Goal: Check status: Check status

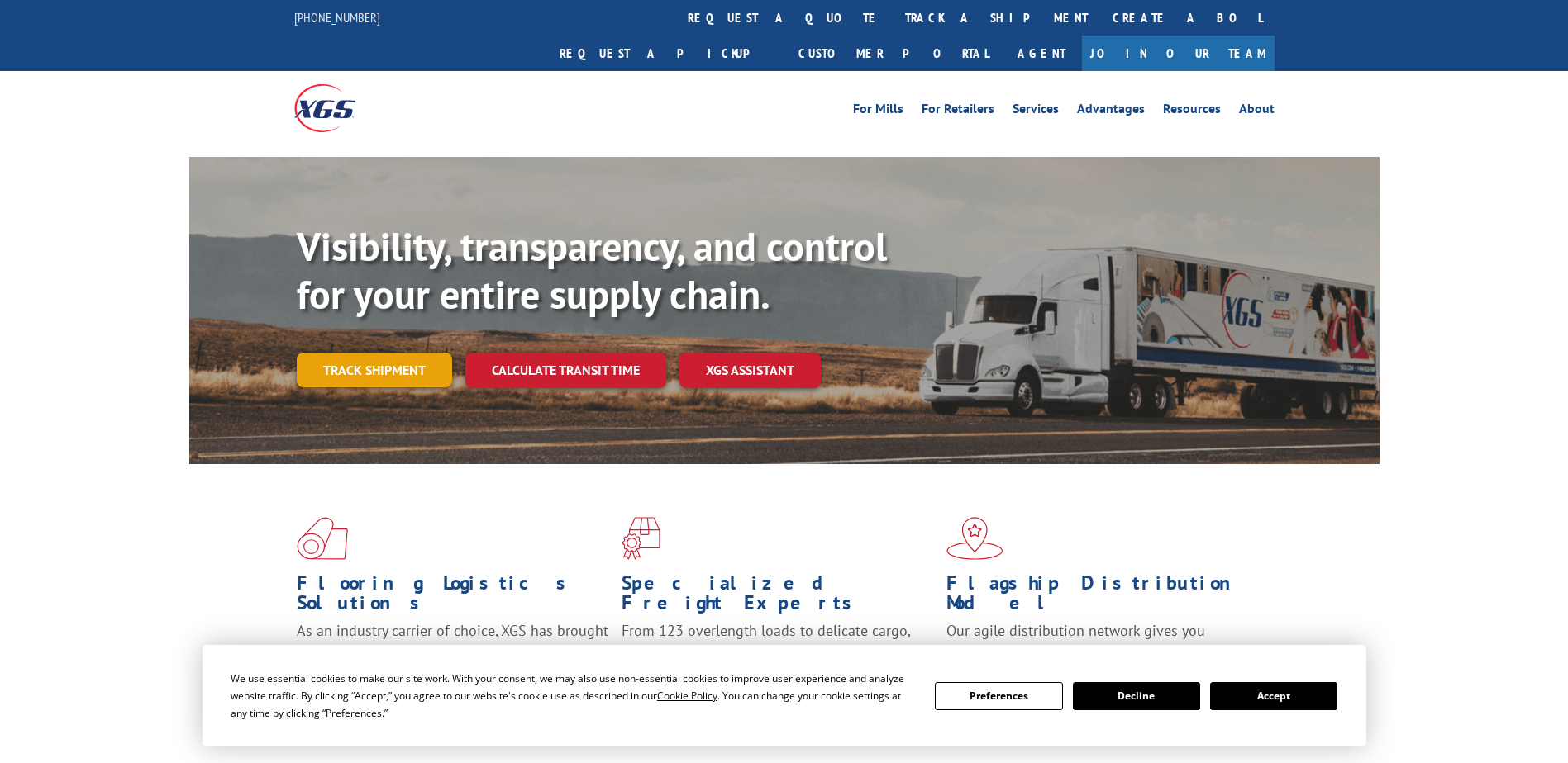
click at [363, 353] on link "Track shipment" at bounding box center [374, 370] width 156 height 34
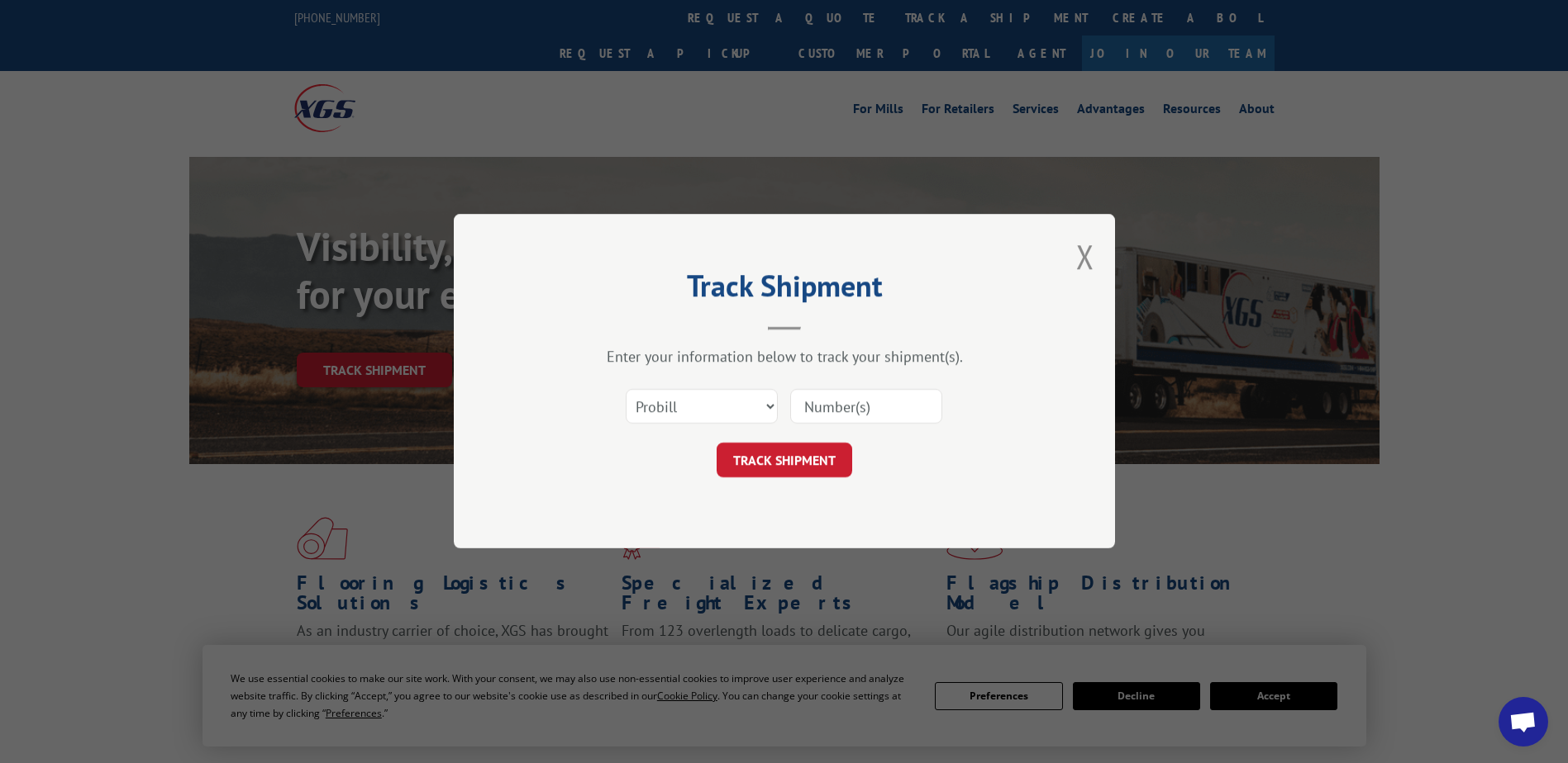
click at [832, 420] on input at bounding box center [866, 407] width 152 height 34
paste input "2850378"
type input "2850378"
click at [785, 455] on button "TRACK SHIPMENT" at bounding box center [784, 461] width 135 height 34
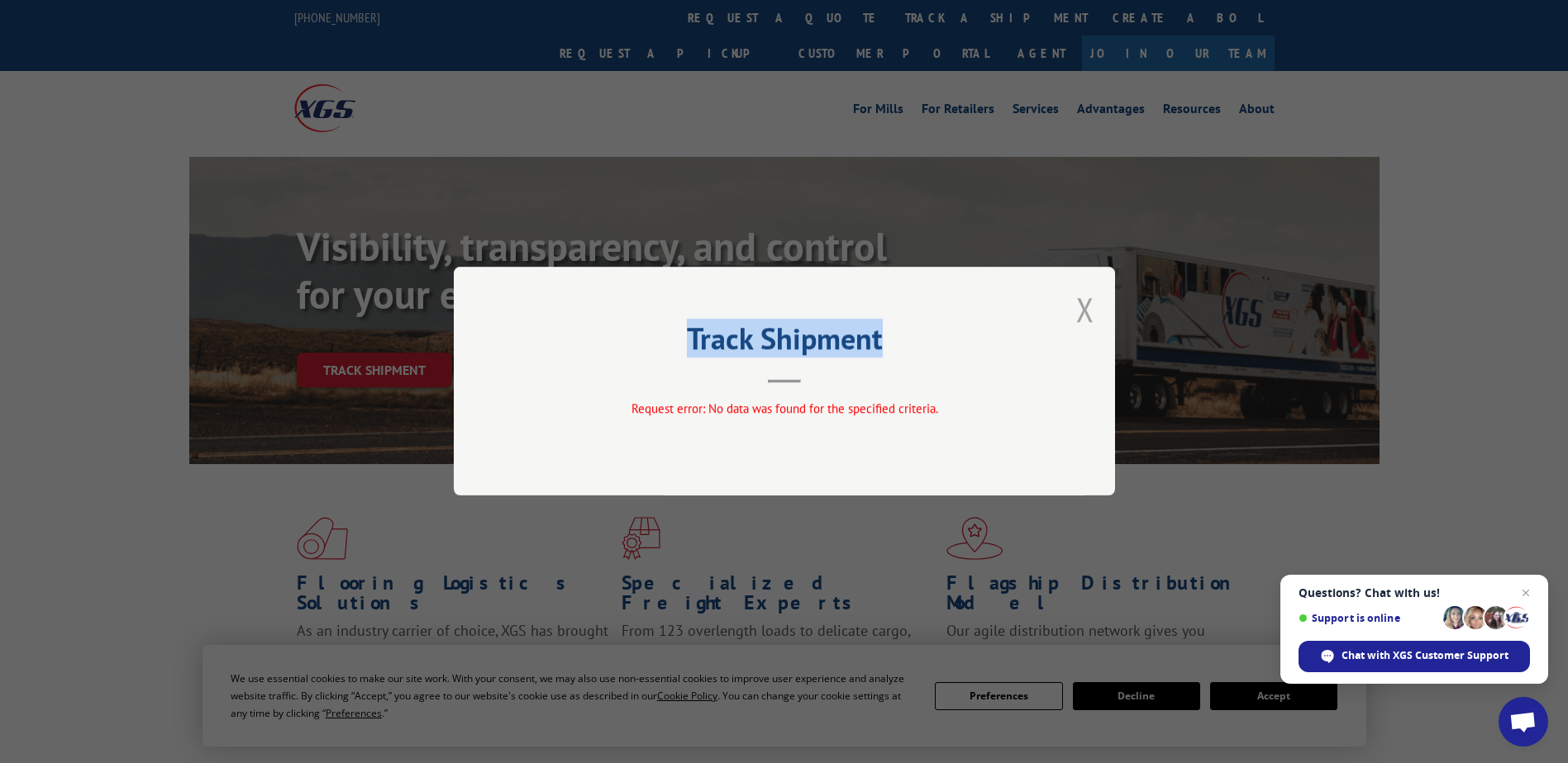
click at [1076, 302] on div "Track Shipment Request error: No data was found for the specified criteria." at bounding box center [784, 381] width 661 height 229
click at [1081, 306] on button "Close modal" at bounding box center [1084, 309] width 18 height 44
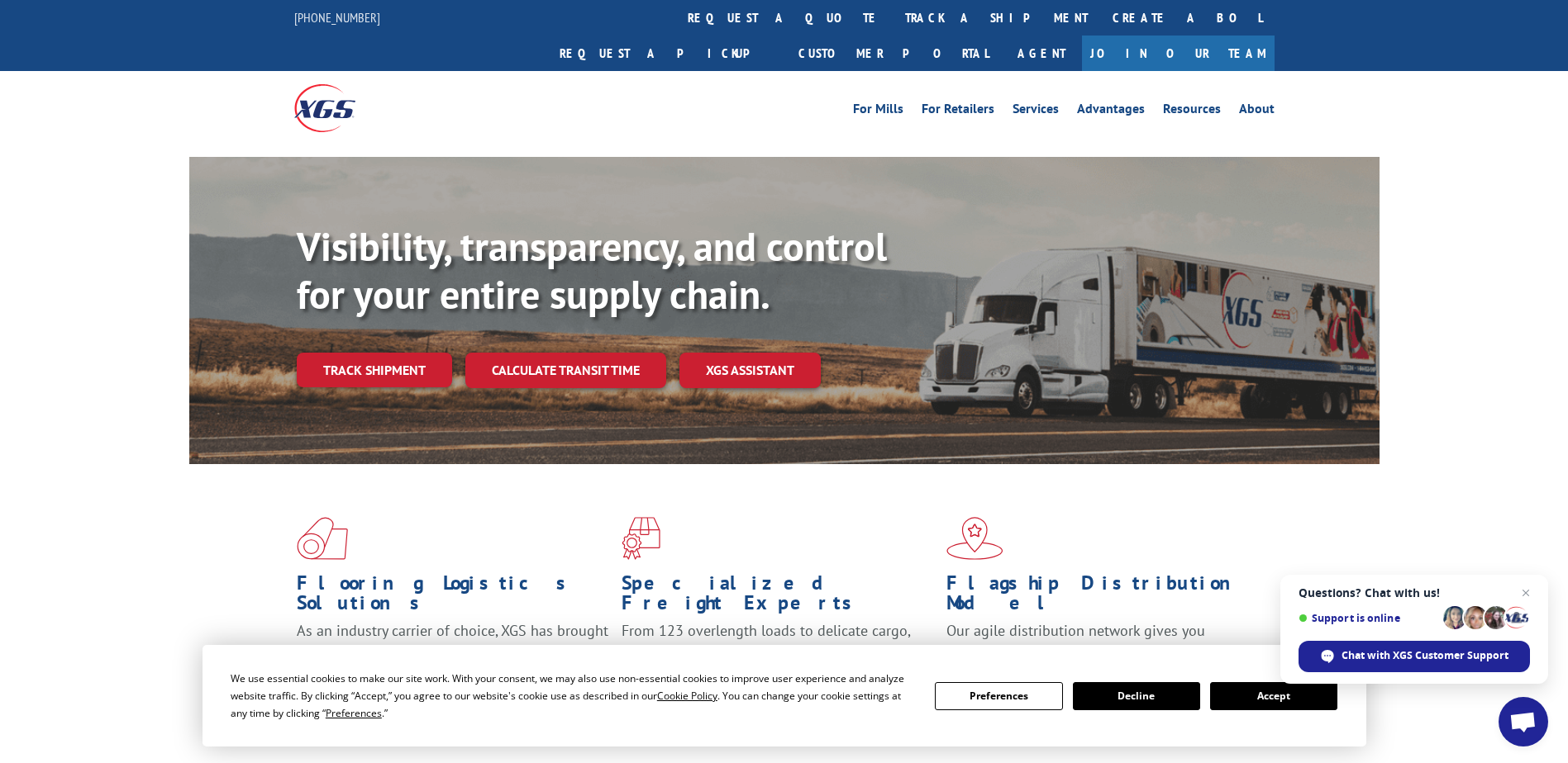
click at [314, 353] on link "Track shipment" at bounding box center [374, 370] width 156 height 34
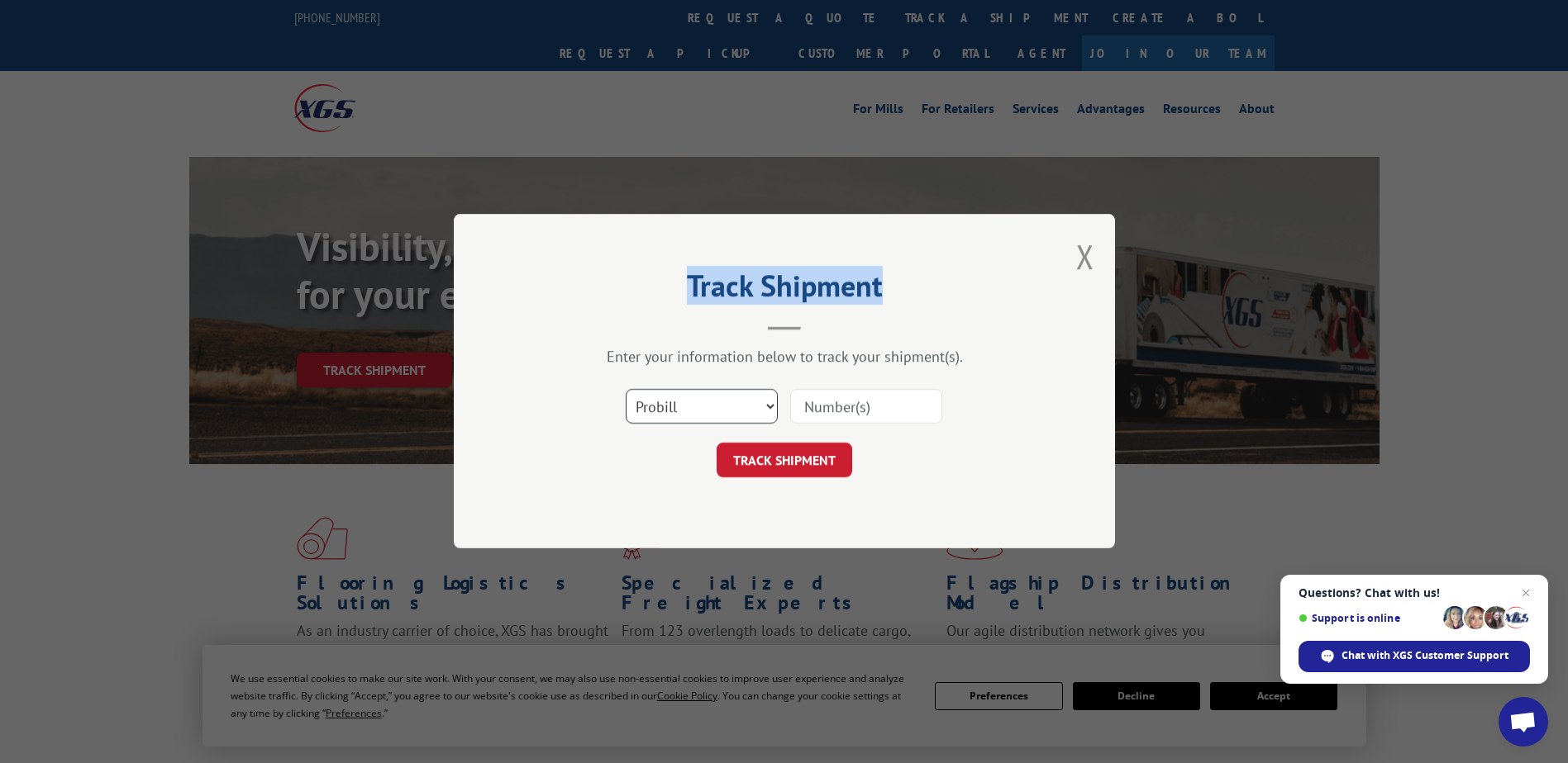
click at [699, 391] on select "Select category... Probill BOL PO" at bounding box center [701, 407] width 152 height 34
click at [626, 390] on select "Select category... Probill BOL PO" at bounding box center [701, 407] width 152 height 34
click at [677, 417] on select "Select category... Probill BOL PO" at bounding box center [701, 407] width 152 height 34
select select "bol"
click at [626, 390] on select "Select category... Probill BOL PO" at bounding box center [701, 407] width 152 height 34
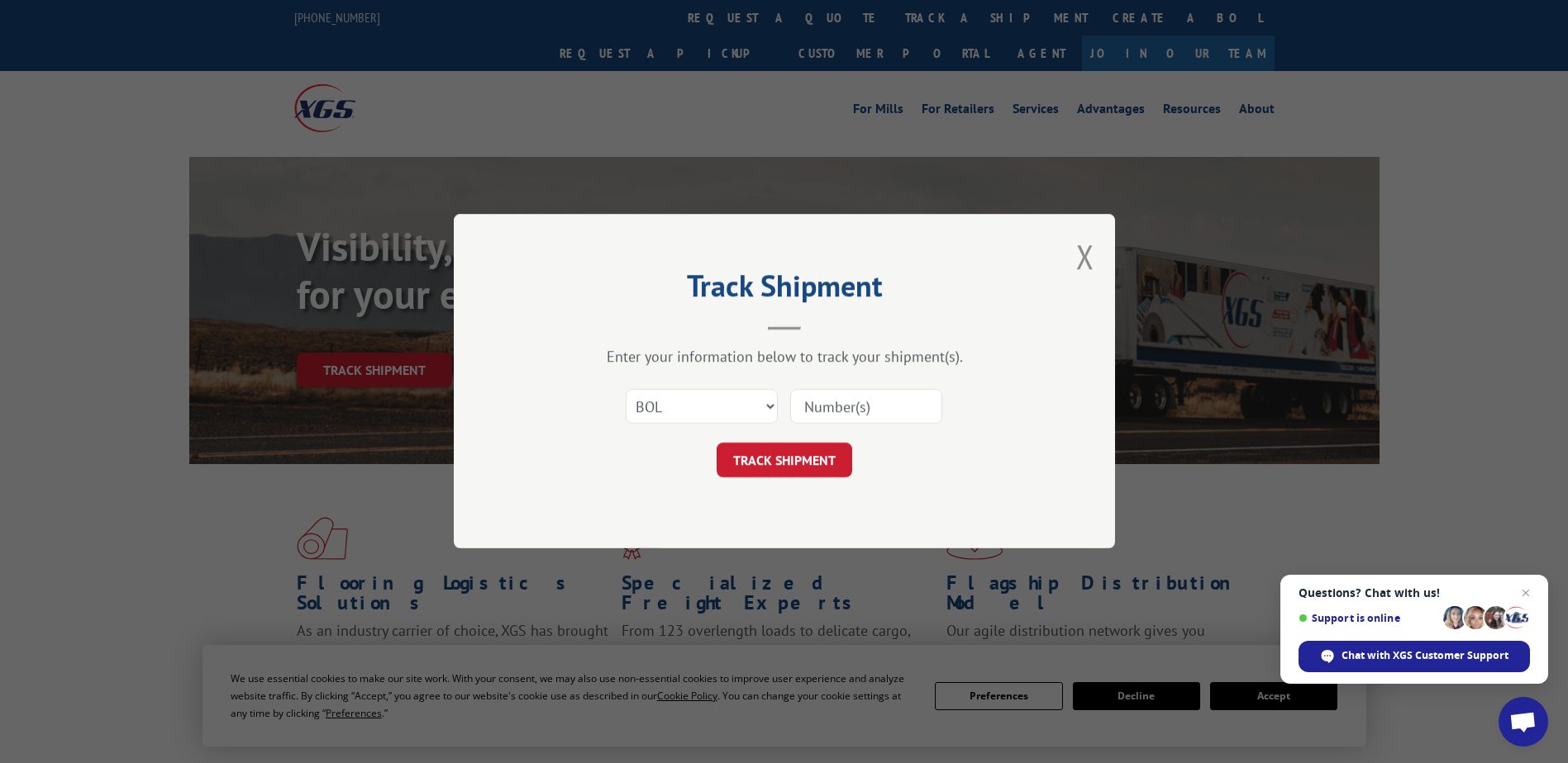
click at [838, 402] on input at bounding box center [866, 407] width 152 height 34
paste input "2850378"
type input "2850378"
click at [812, 461] on button "TRACK SHIPMENT" at bounding box center [784, 461] width 135 height 34
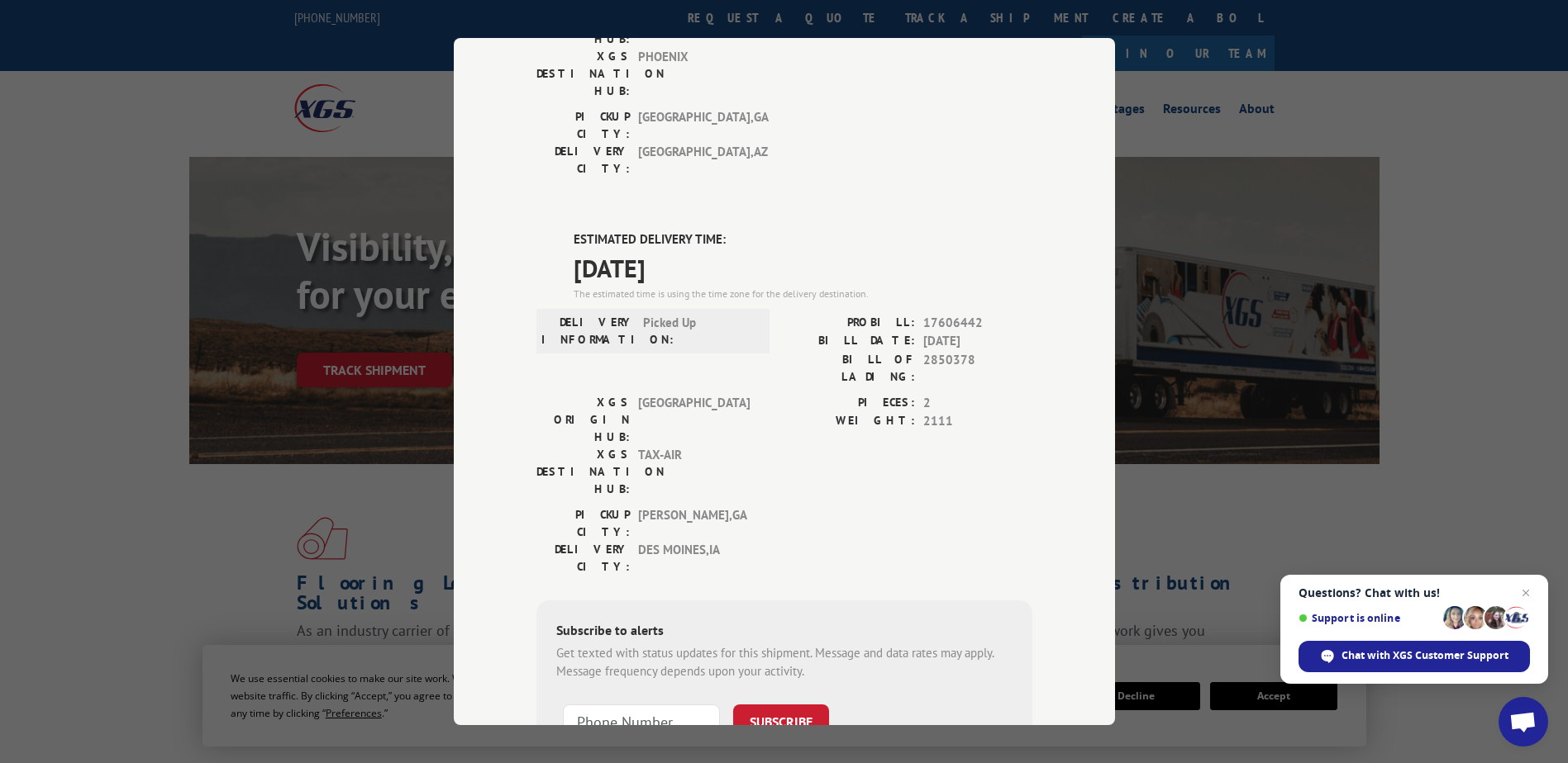
scroll to position [330, 0]
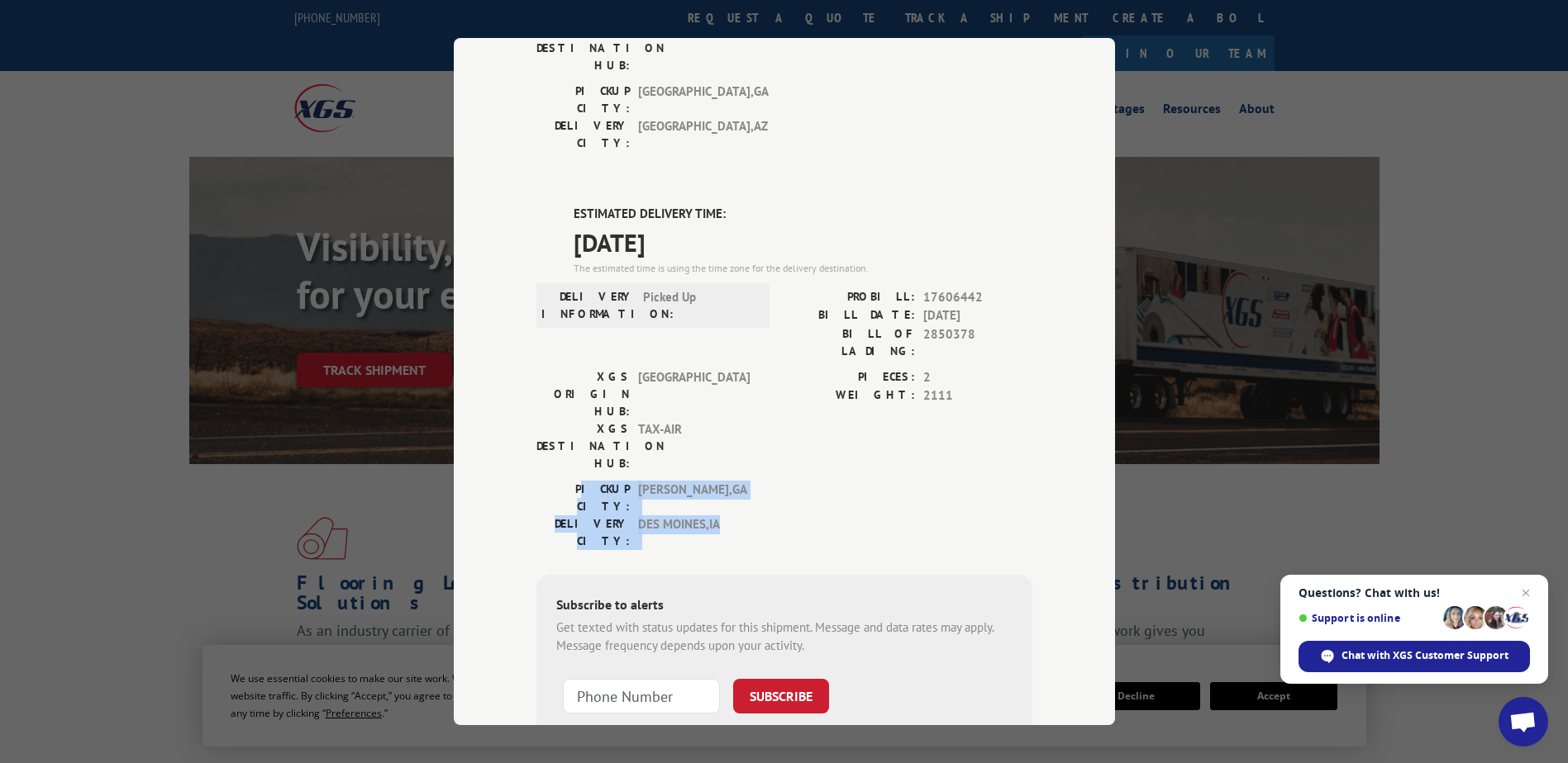
drag, startPoint x: 717, startPoint y: 367, endPoint x: 566, endPoint y: 344, distance: 152.7
click at [566, 481] on div "PICKUP CITY: [GEOGRAPHIC_DATA] , [GEOGRAPHIC_DATA] DELIVERY CITY: [GEOGRAPHIC_D…" at bounding box center [647, 515] width 223 height 70
drag, startPoint x: 566, startPoint y: 344, endPoint x: 834, endPoint y: 332, distance: 268.3
click at [834, 368] on div "PIECES: 2 WEIGHT: 2111" at bounding box center [908, 424] width 248 height 113
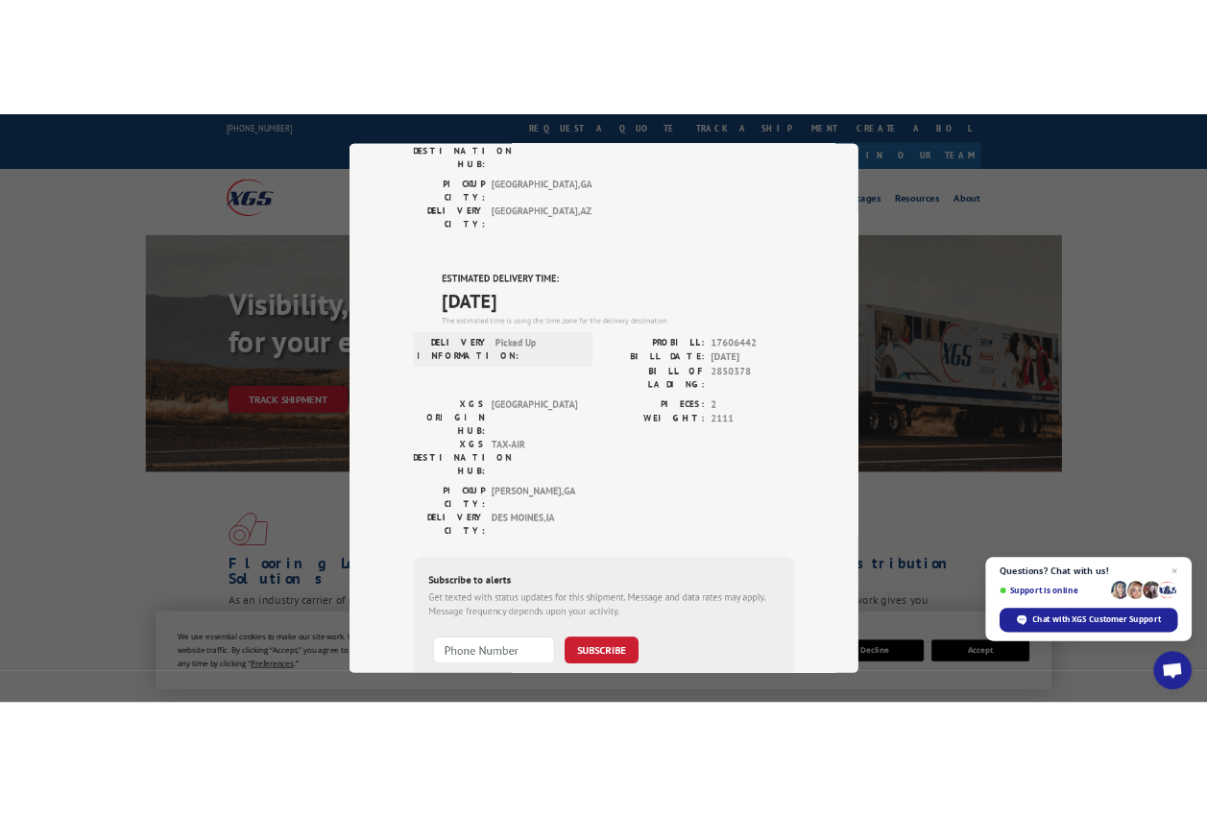
scroll to position [401, 0]
